Goal: Find specific page/section: Find specific page/section

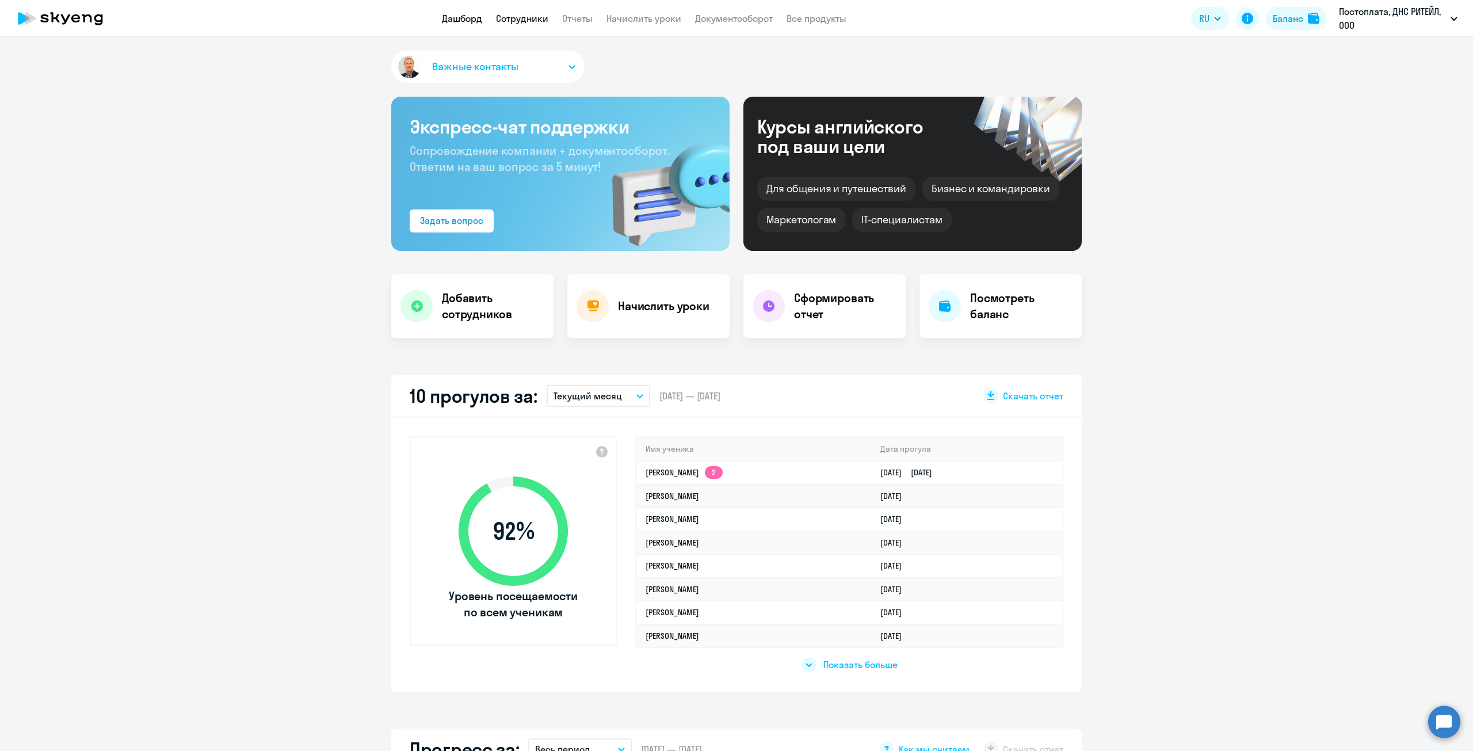
click at [519, 22] on link "Сотрудники" at bounding box center [522, 19] width 52 height 12
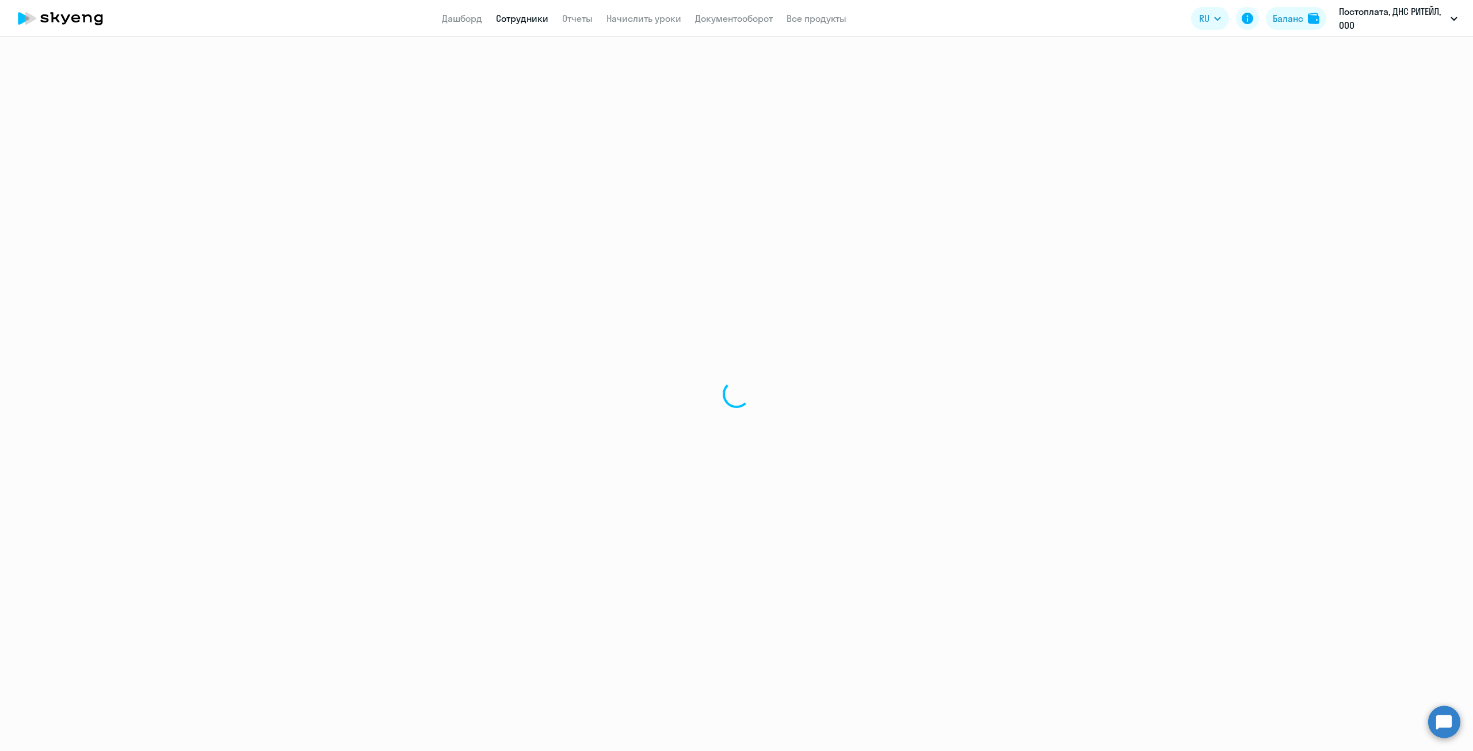
select select "30"
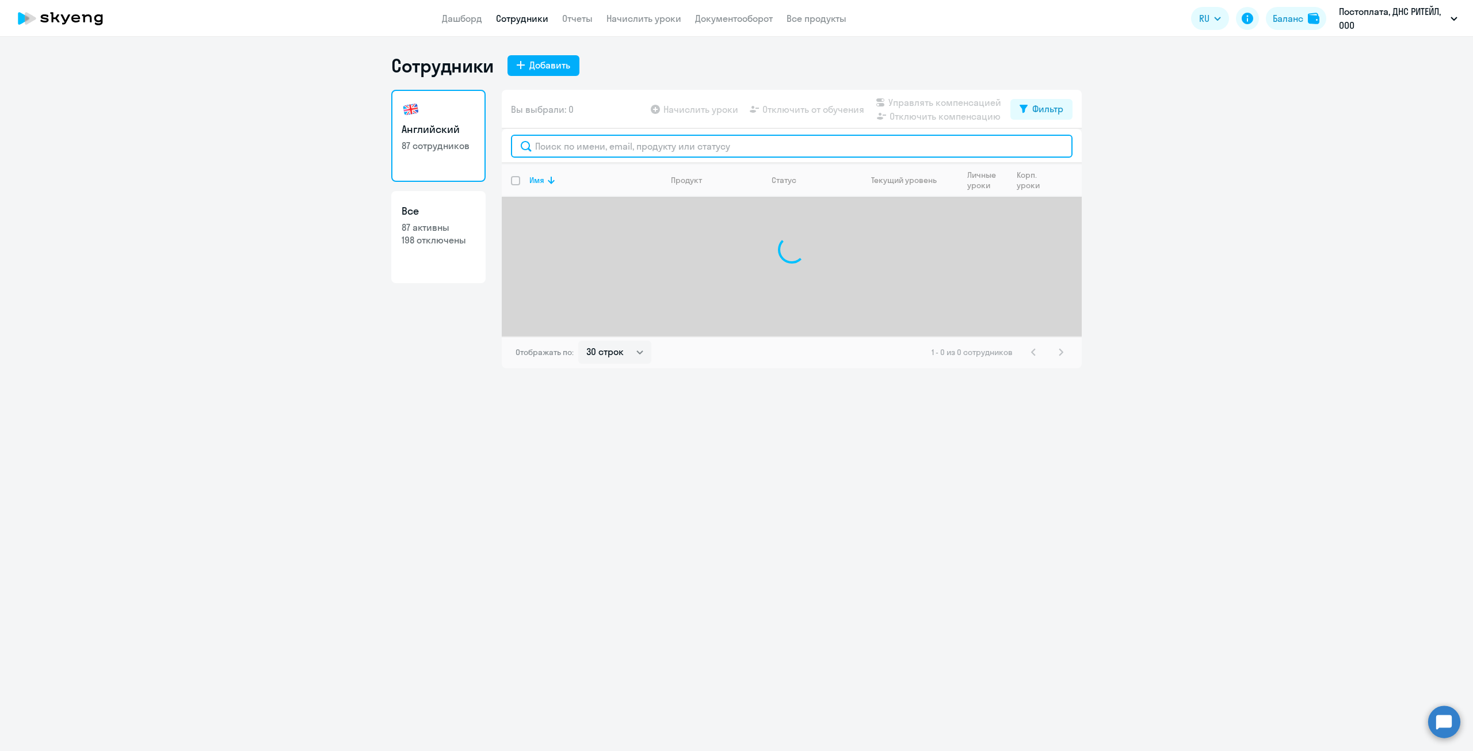
click at [608, 141] on input "text" at bounding box center [792, 146] width 562 height 23
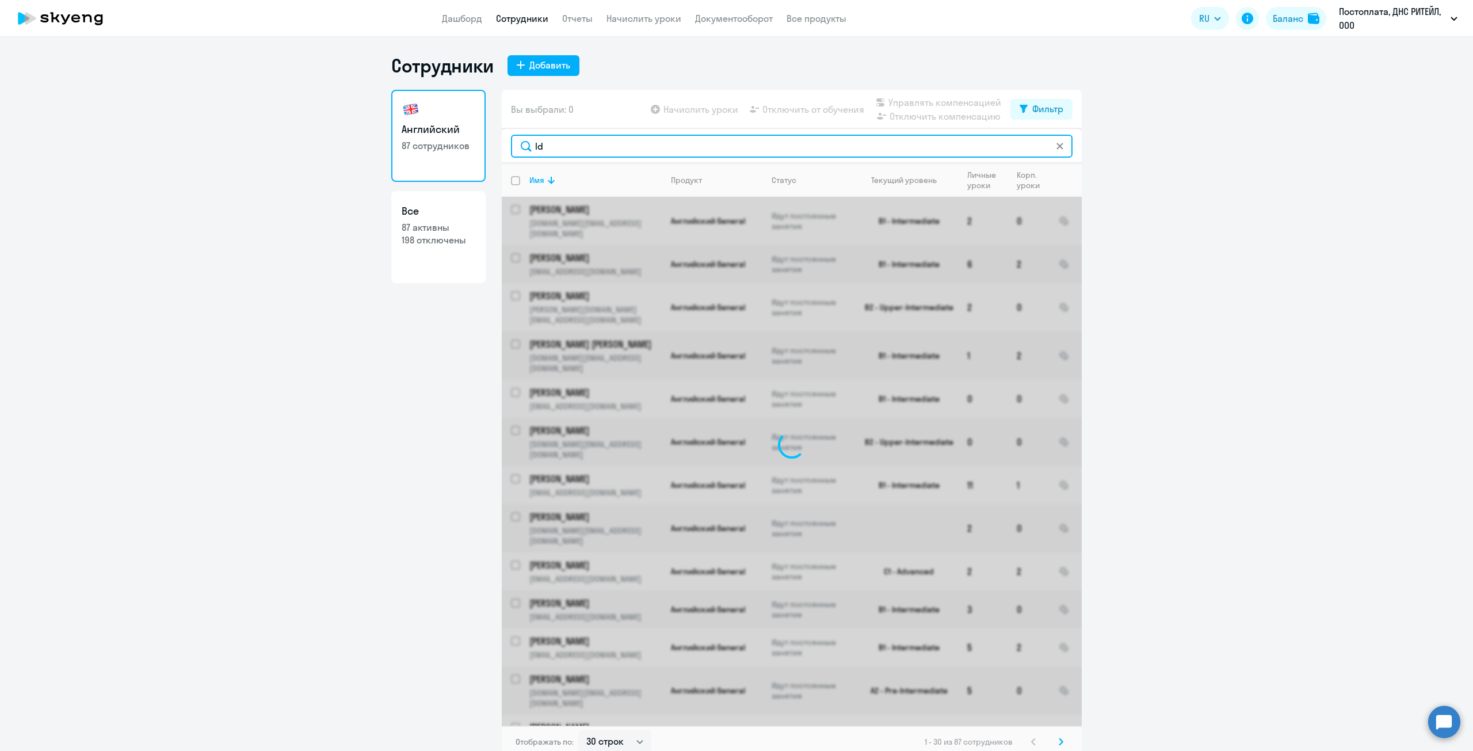
type input "l"
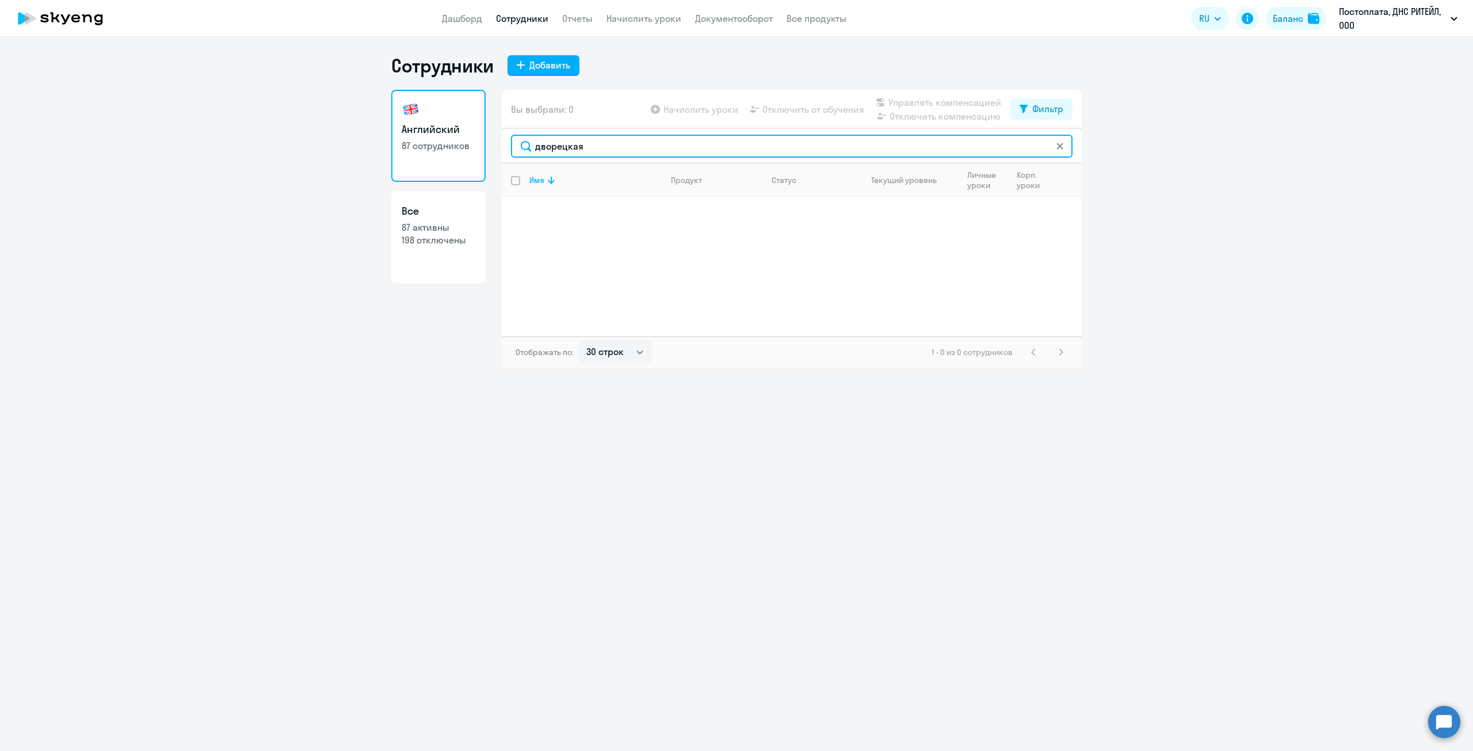
click at [609, 151] on input "дворецкая" at bounding box center [792, 146] width 562 height 23
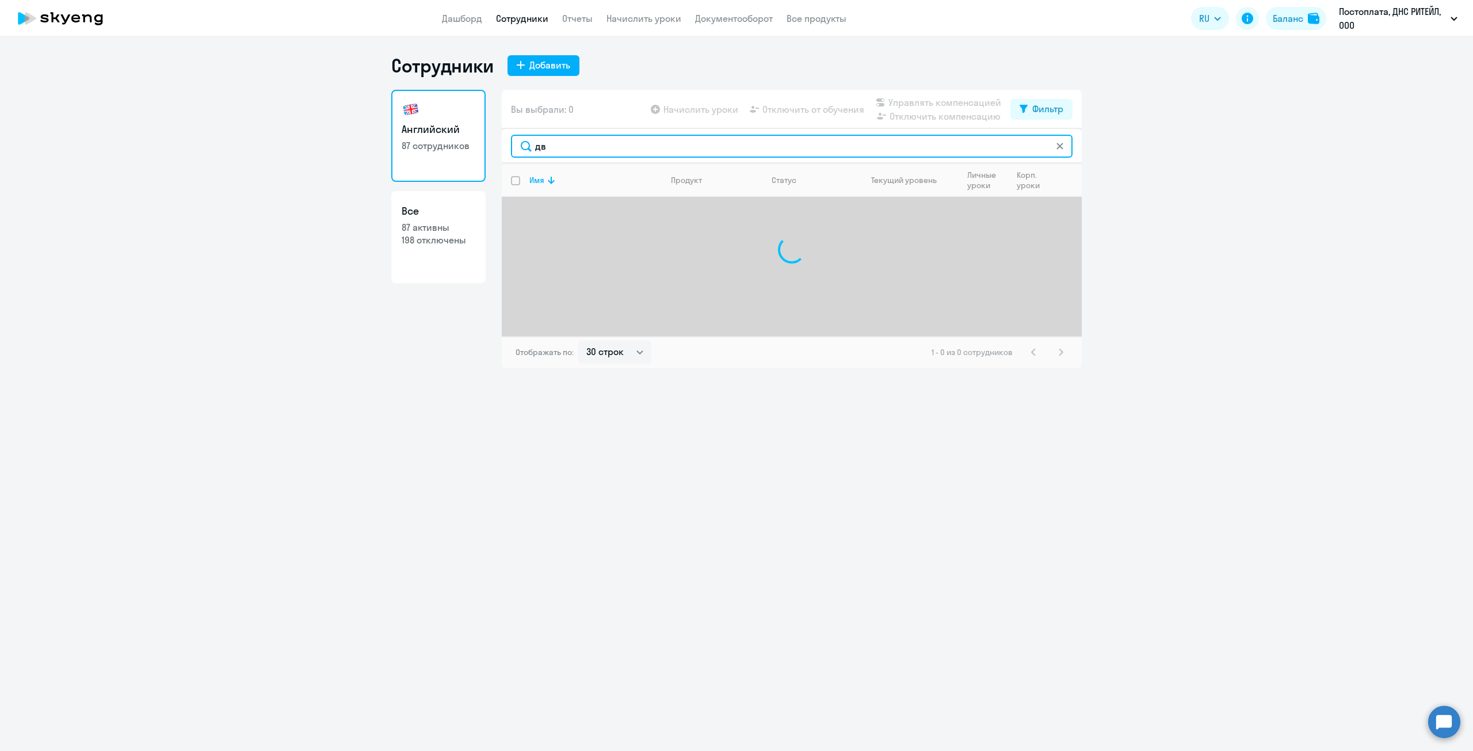
type input "д"
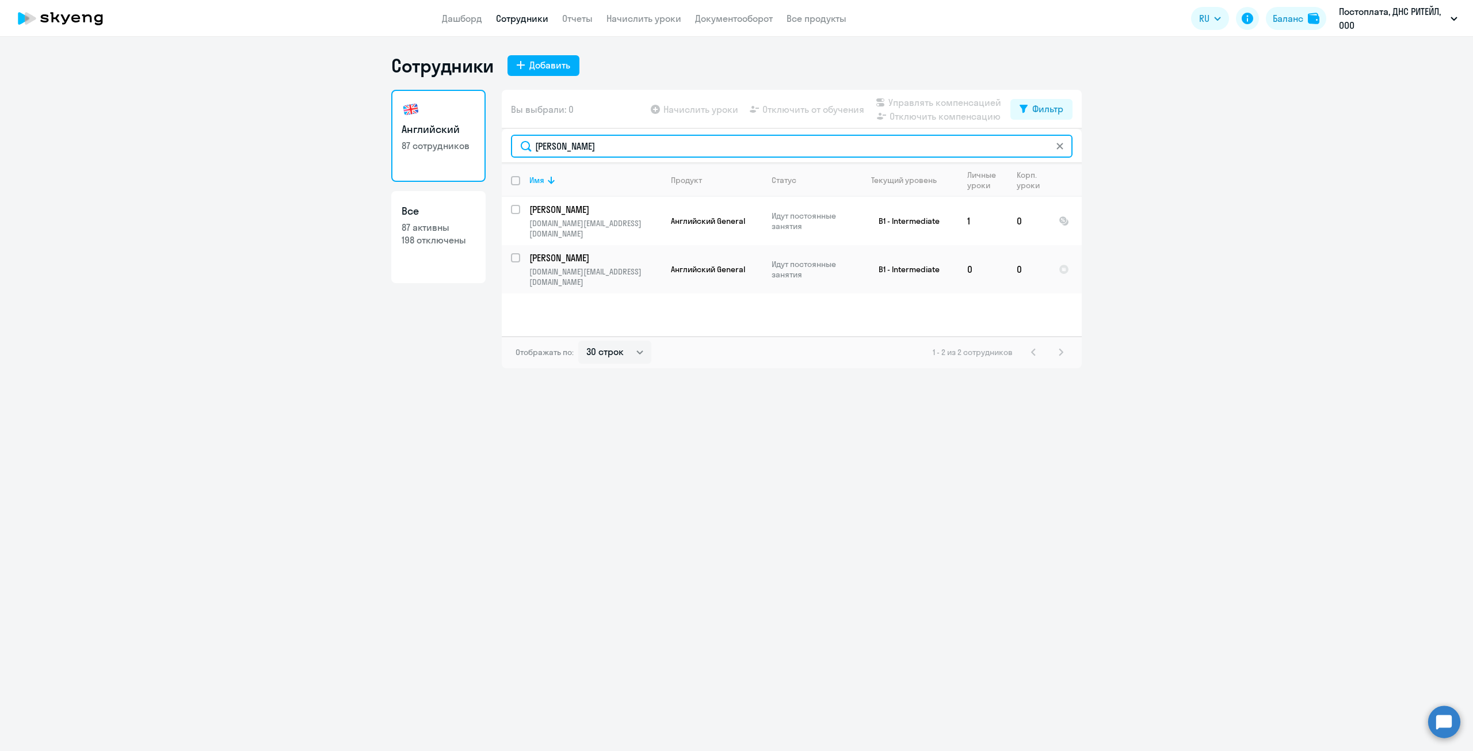
drag, startPoint x: 632, startPoint y: 146, endPoint x: 382, endPoint y: 142, distance: 250.3
click at [382, 142] on ng-component "Сотрудники Добавить Английский 87 сотрудников Все 87 активны 198 отключены Вы в…" at bounding box center [736, 211] width 1473 height 314
paste input "[EMAIL_ADDRESS][DOMAIN_NAME]"
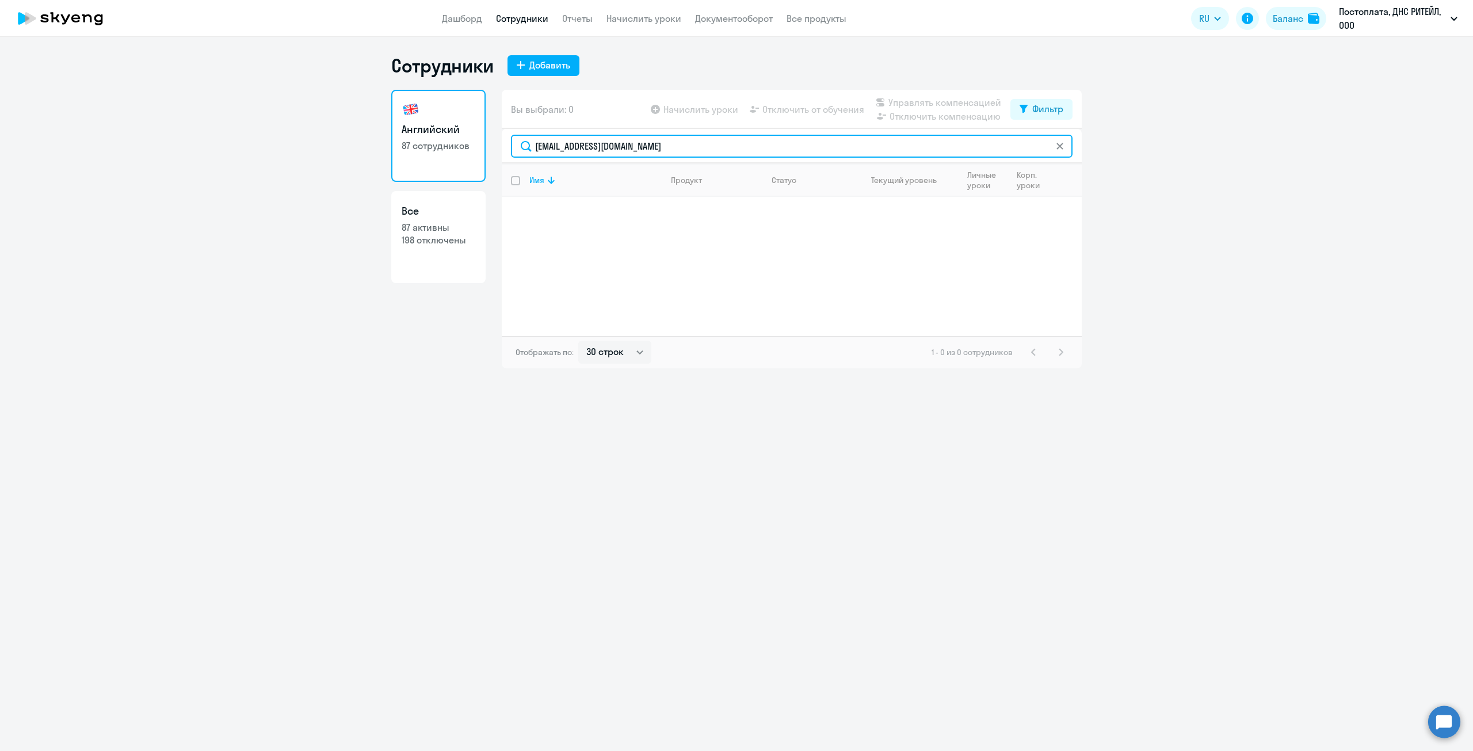
drag, startPoint x: 674, startPoint y: 151, endPoint x: 608, endPoint y: 162, distance: 66.5
click at [608, 162] on div "[EMAIL_ADDRESS][DOMAIN_NAME]" at bounding box center [792, 146] width 580 height 35
type input "Dvoreckaya.MV2"
drag, startPoint x: 627, startPoint y: 147, endPoint x: 471, endPoint y: 139, distance: 156.1
click at [471, 139] on div "Английский 87 сотрудников Все 87 активны 198 отключены Вы выбрали: 0 Начислить …" at bounding box center [736, 229] width 690 height 278
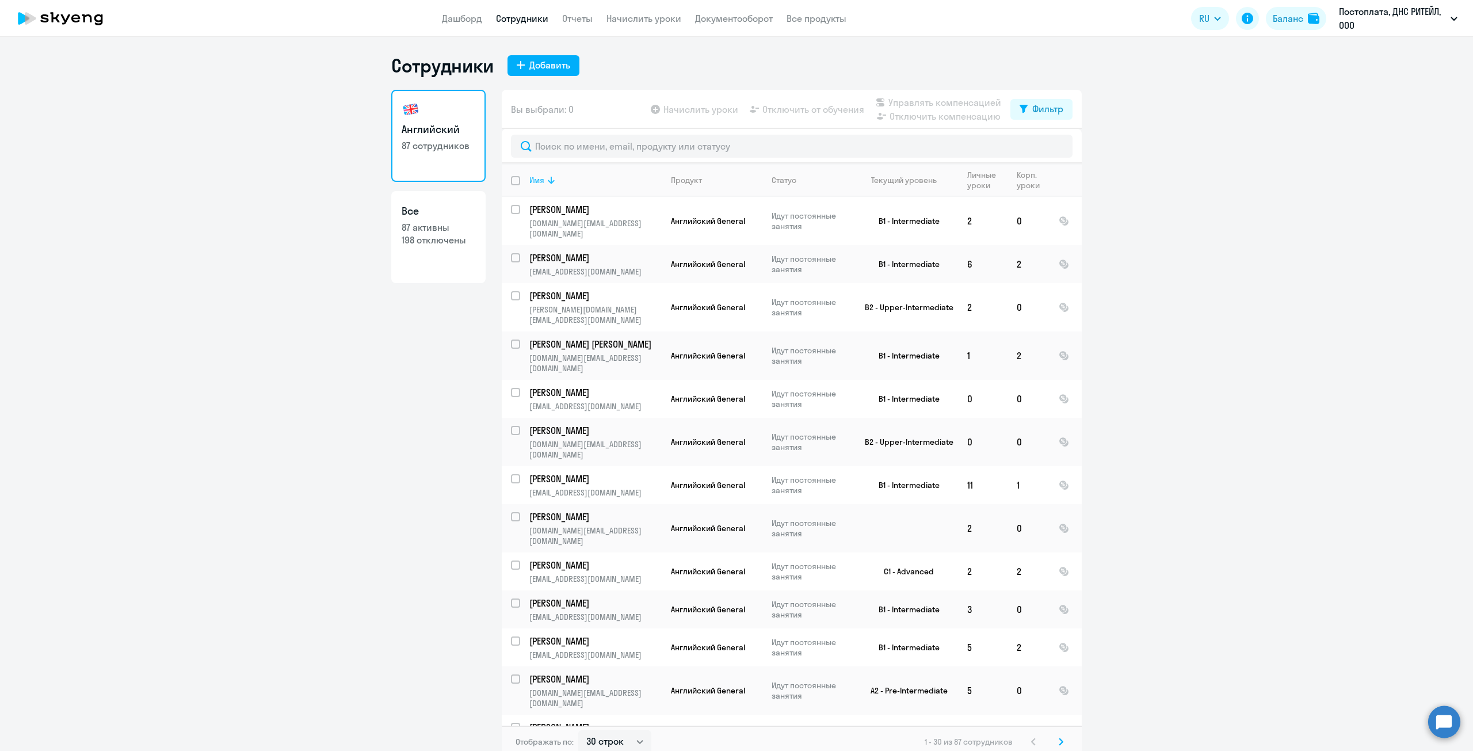
click at [534, 178] on div "Имя" at bounding box center [536, 180] width 15 height 10
